Goal: Task Accomplishment & Management: Manage account settings

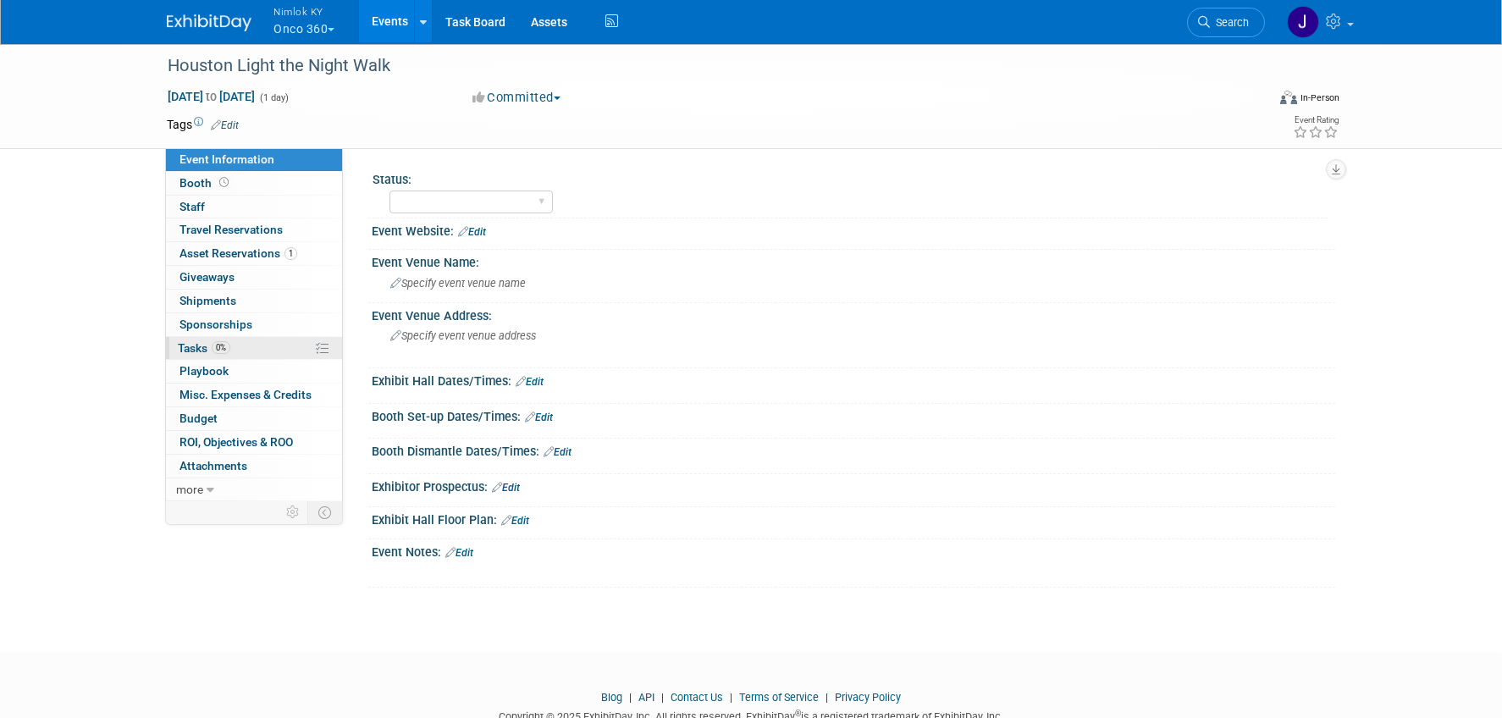
click at [272, 337] on link "0% Tasks 0%" at bounding box center [254, 348] width 176 height 23
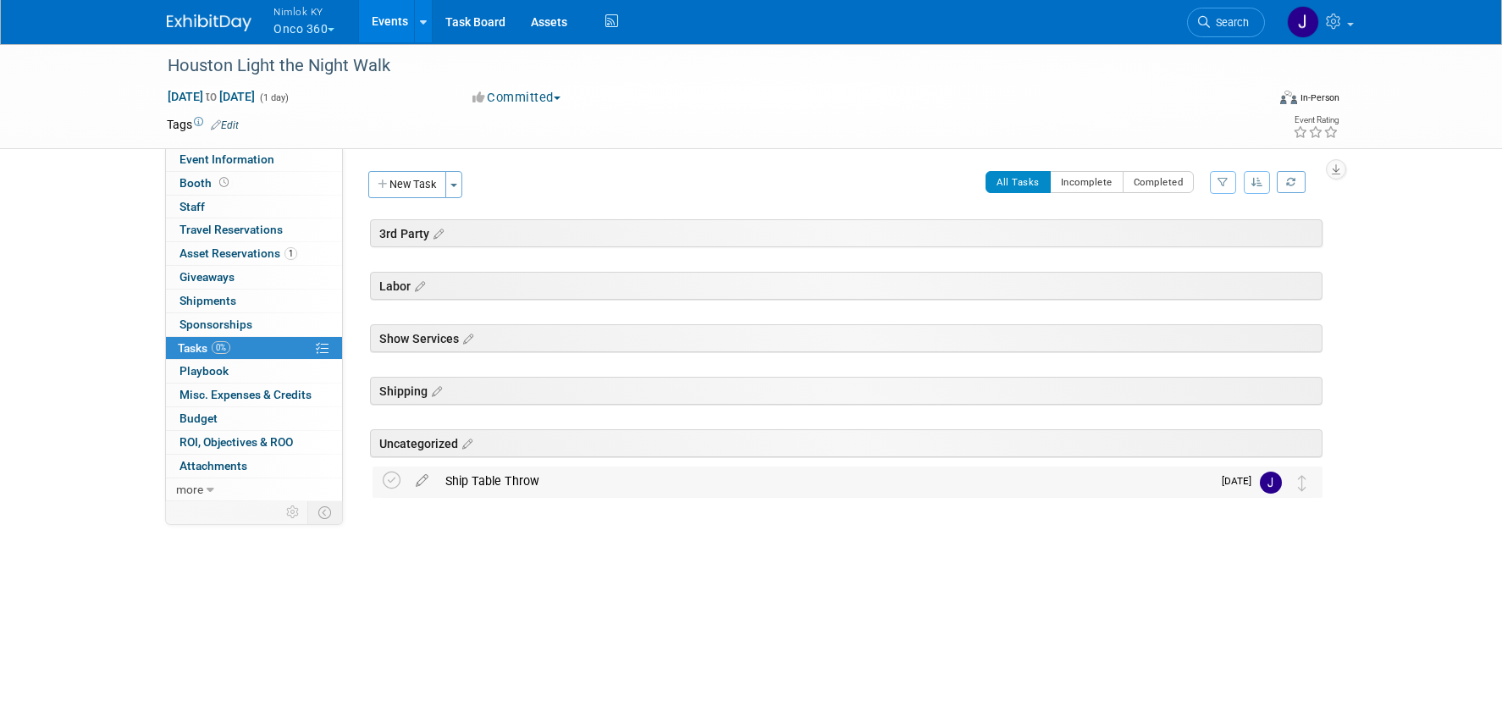
click at [655, 474] on div "Ship Table Throw" at bounding box center [824, 480] width 775 height 29
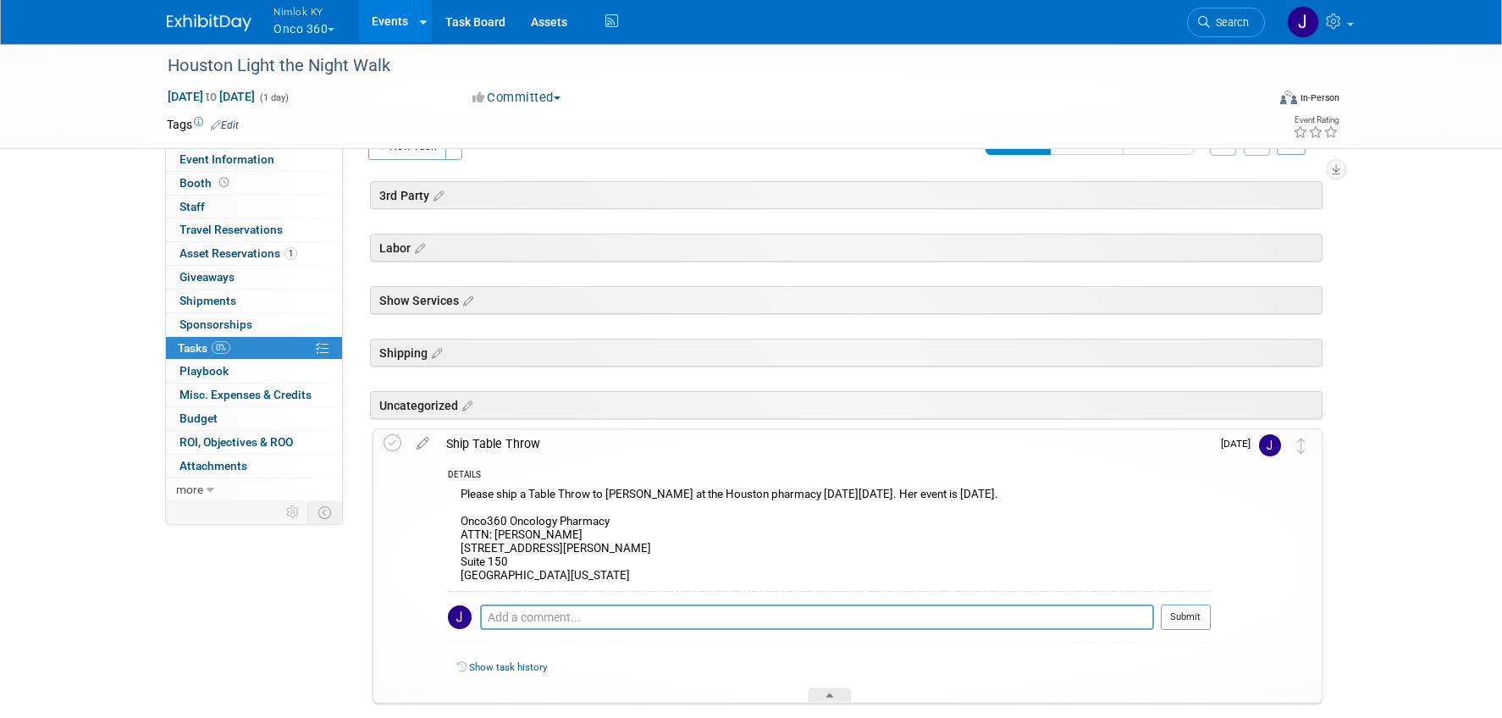
scroll to position [39, 0]
click at [414, 80] on div "Houston Light the Night Walk" at bounding box center [701, 66] width 1078 height 30
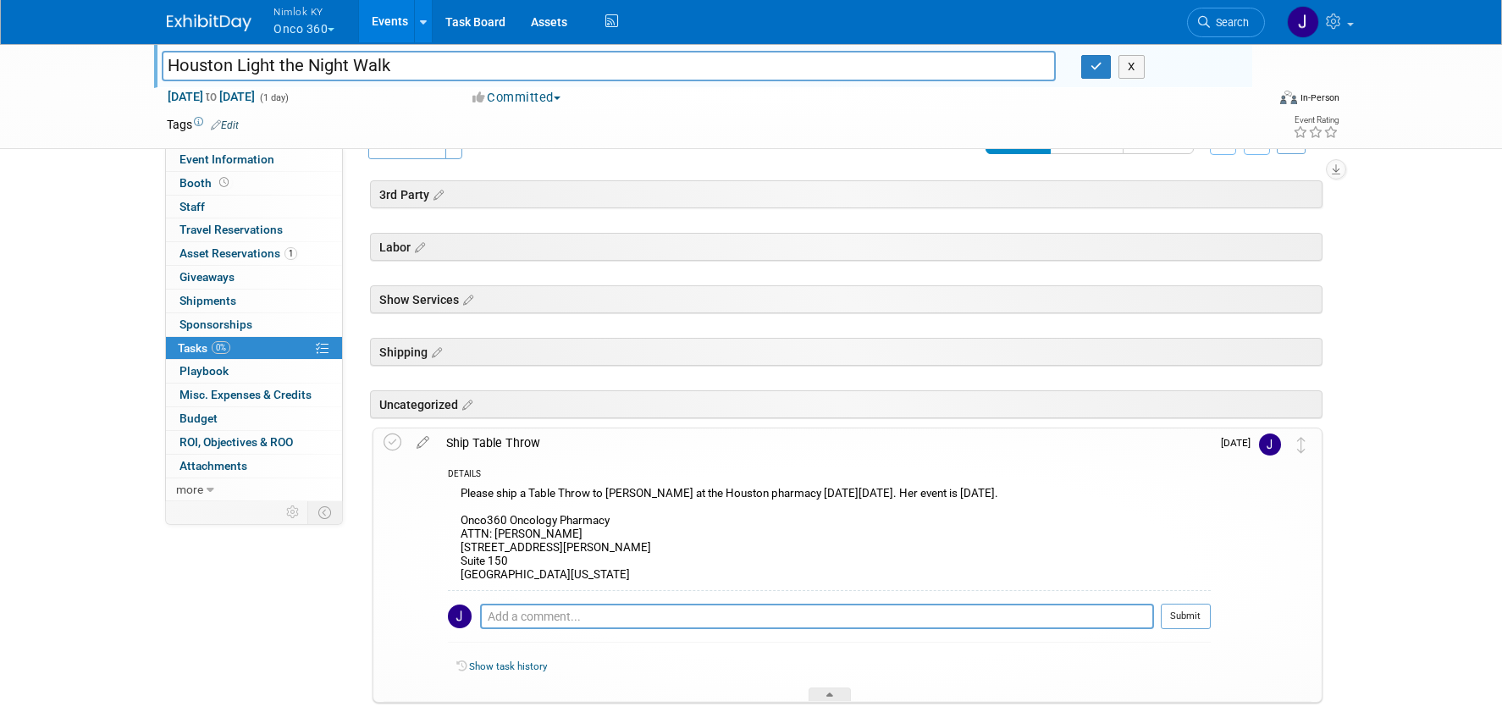
drag, startPoint x: 410, startPoint y: 67, endPoint x: 133, endPoint y: 63, distance: 276.8
click at [133, 63] on div "Houston Light the Night Walk Houston Light the Night Walk X [DATE] to [DATE] (1…" at bounding box center [751, 95] width 1502 height 107
click at [821, 81] on div "Houston Light the Night Walk Houston Light the Night Walk X" at bounding box center [707, 68] width 1090 height 27
click at [1086, 71] on button "button" at bounding box center [1096, 67] width 30 height 24
